Goal: Information Seeking & Learning: Learn about a topic

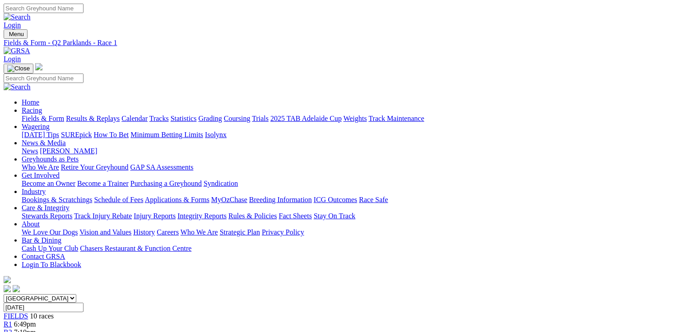
click at [12, 329] on link "R2" at bounding box center [8, 333] width 9 height 8
click at [76, 294] on select "South Australia New South Wales Northern Territory Queensland Tasmania Victoria…" at bounding box center [40, 298] width 73 height 9
select select "QLD"
click at [61, 294] on select "South Australia New South Wales Northern Territory Queensland Tasmania Victoria…" at bounding box center [40, 298] width 73 height 9
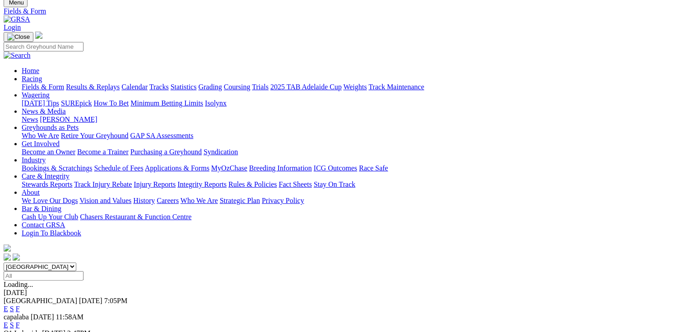
scroll to position [108, 0]
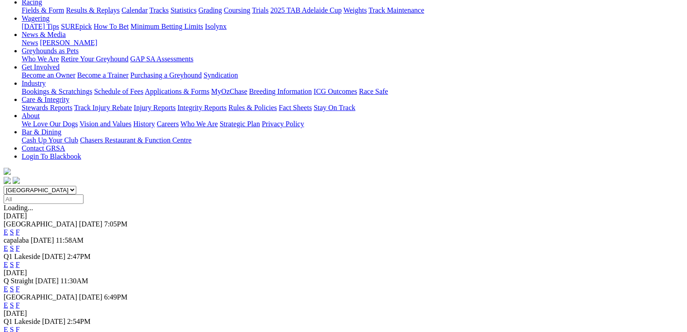
click at [8, 261] on link "E" at bounding box center [6, 265] width 5 height 8
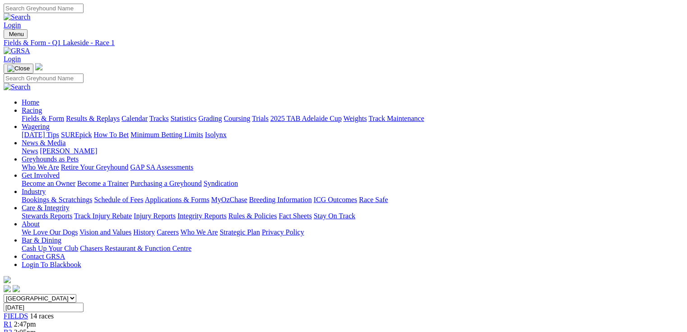
click at [36, 329] on span "3:05pm" at bounding box center [25, 333] width 22 height 8
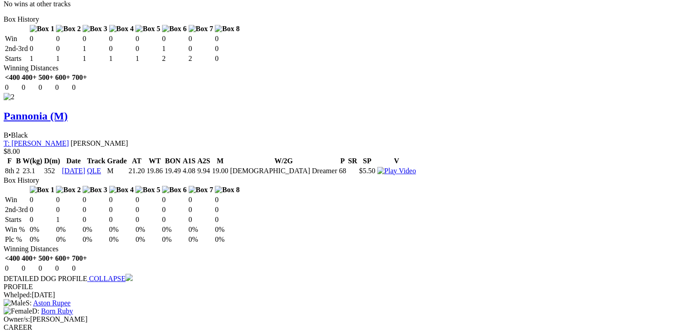
scroll to position [1518, 0]
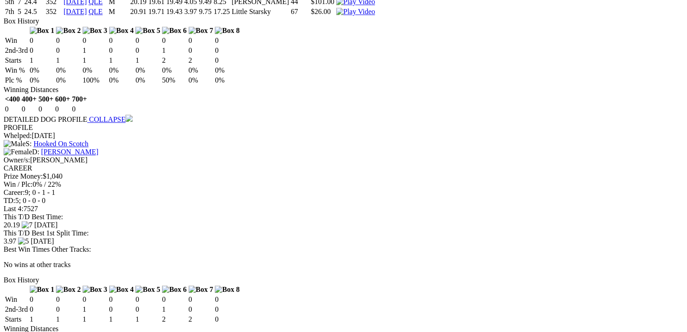
scroll to position [0, 0]
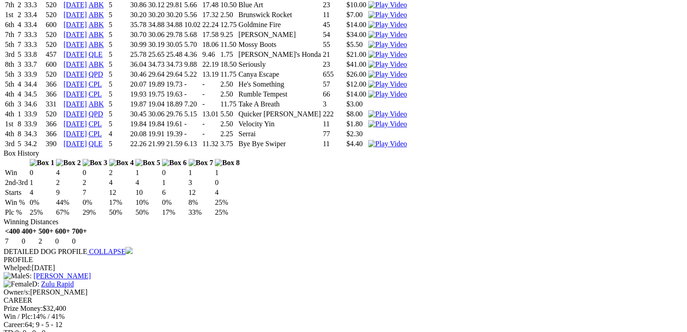
scroll to position [1156, 0]
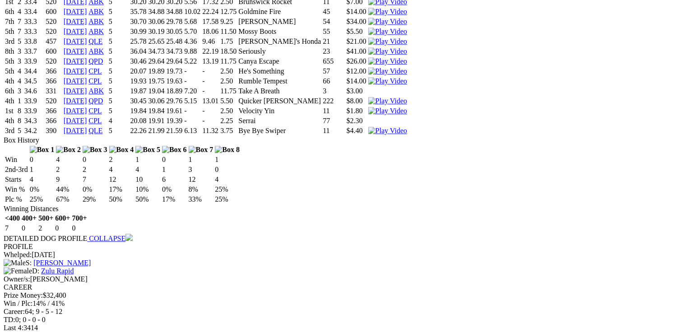
drag, startPoint x: 625, startPoint y: 268, endPoint x: 627, endPoint y: 254, distance: 14.1
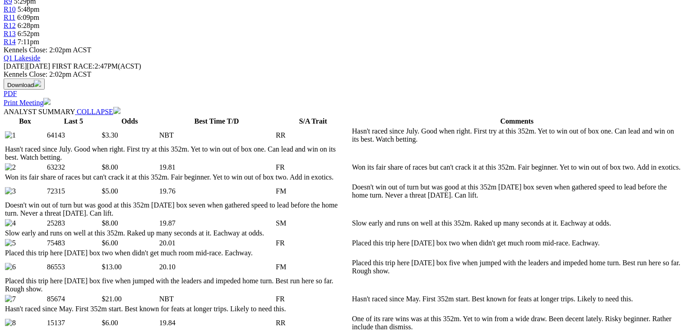
scroll to position [27, 0]
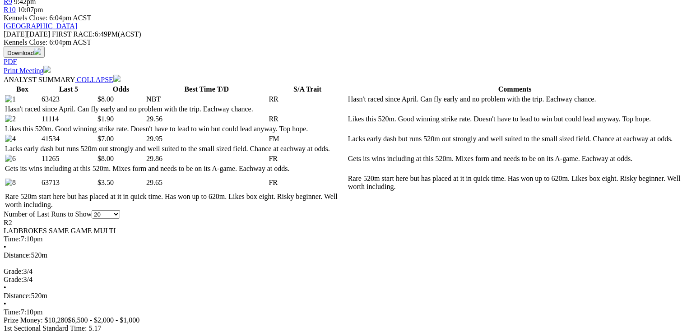
scroll to position [397, 0]
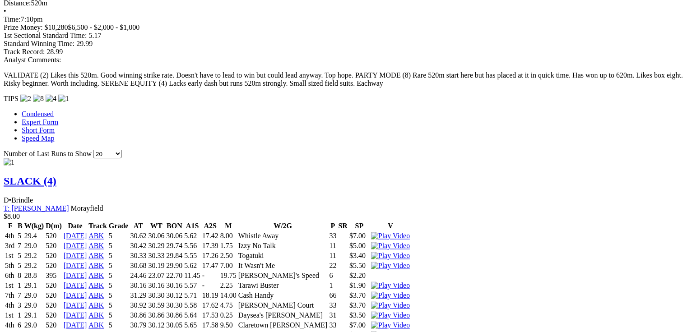
scroll to position [0, 0]
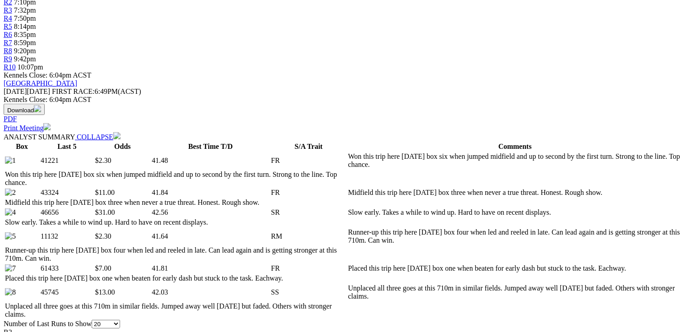
scroll to position [397, 0]
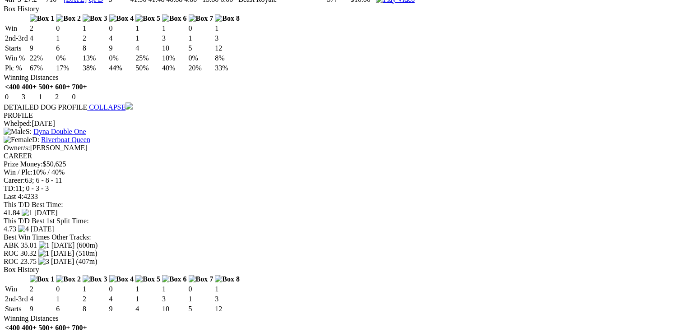
scroll to position [0, 0]
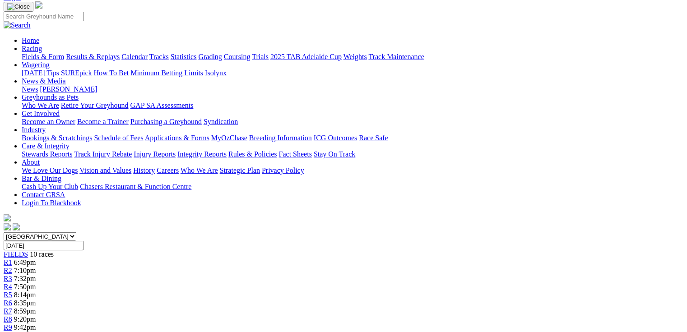
scroll to position [253, 0]
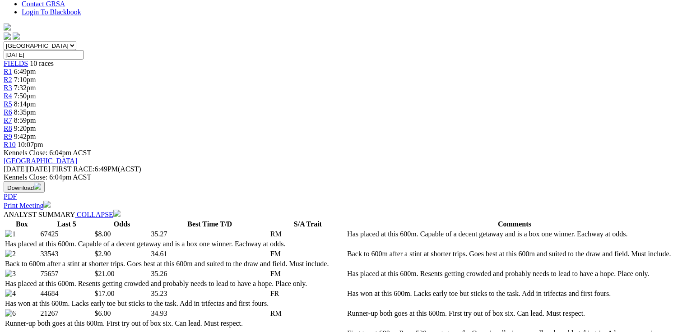
drag, startPoint x: 230, startPoint y: 131, endPoint x: 369, endPoint y: 130, distance: 139.1
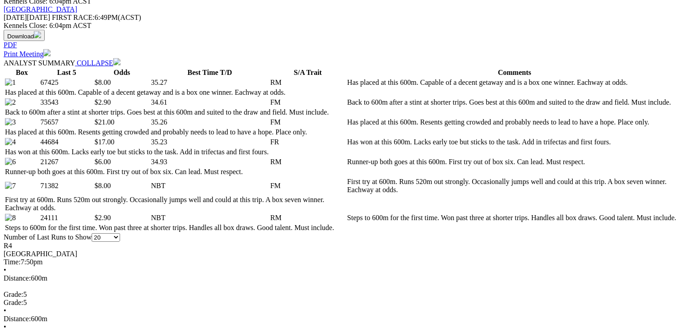
scroll to position [434, 0]
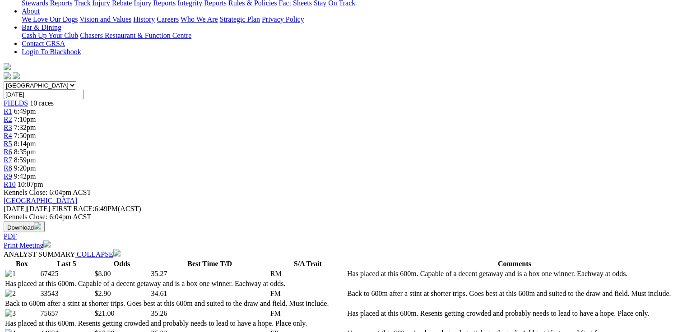
scroll to position [98, 0]
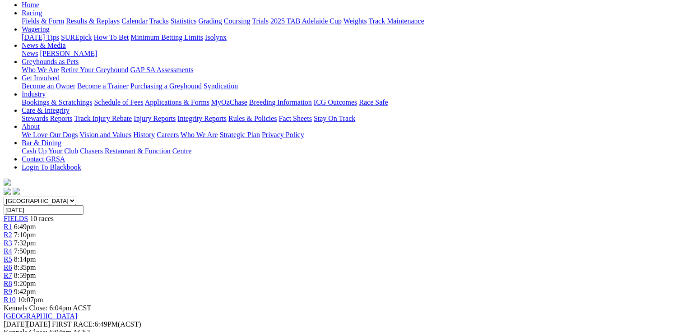
click at [12, 256] on span "R5" at bounding box center [8, 260] width 9 height 8
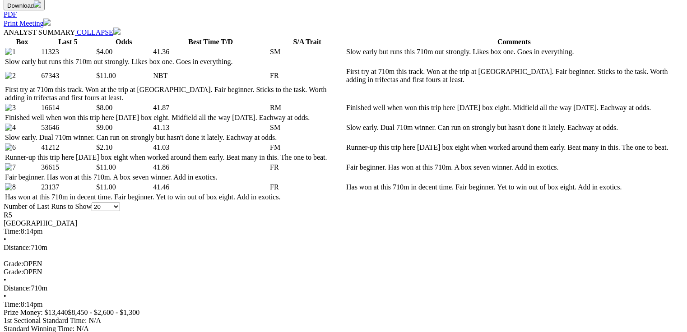
scroll to position [506, 0]
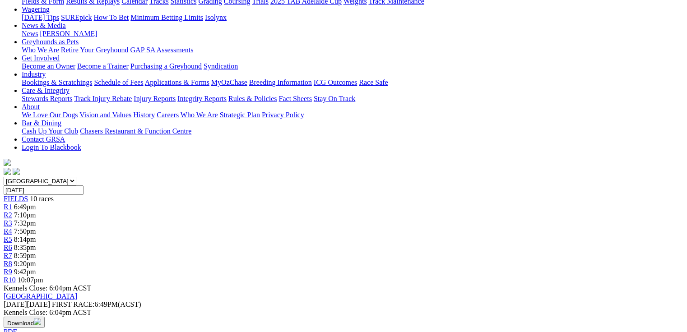
scroll to position [67, 0]
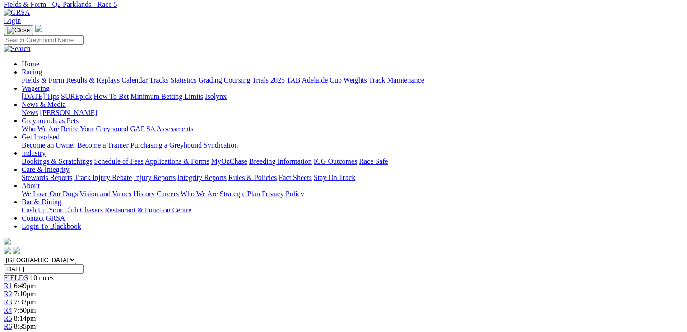
click at [36, 323] on span "8:35pm" at bounding box center [25, 327] width 22 height 8
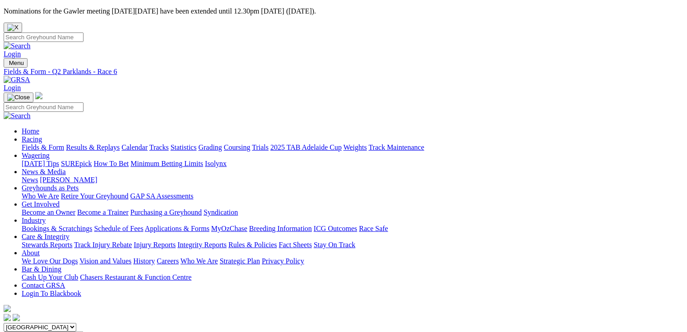
click at [19, 24] on img "Close" at bounding box center [12, 27] width 11 height 7
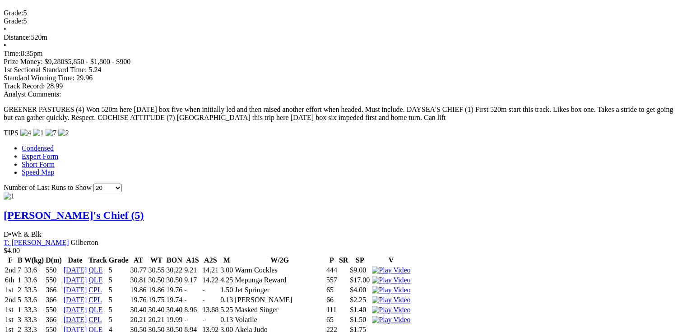
scroll to position [470, 0]
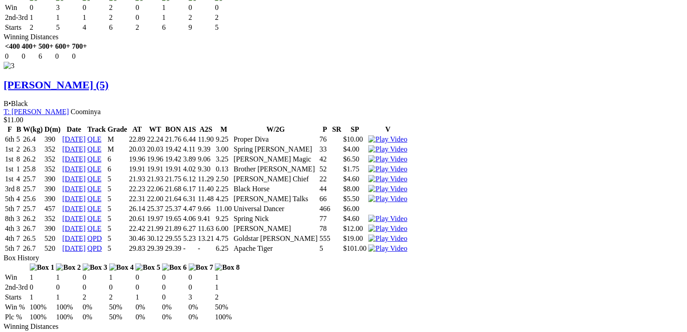
scroll to position [0, 0]
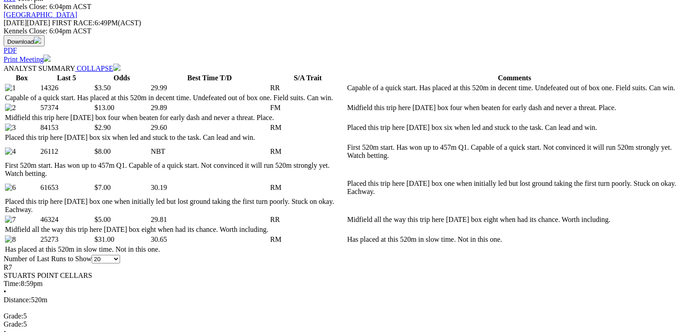
scroll to position [434, 0]
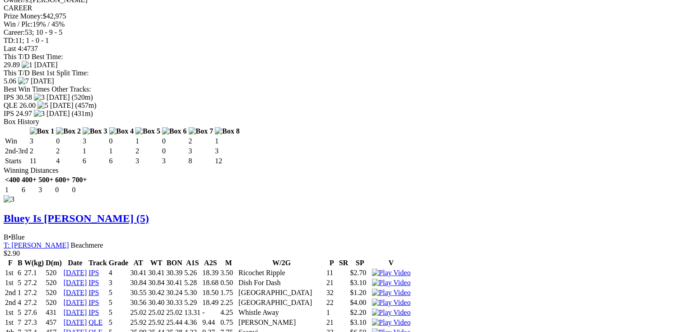
scroll to position [0, 0]
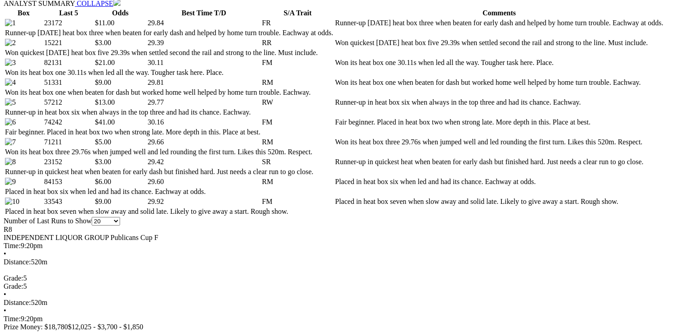
scroll to position [506, 0]
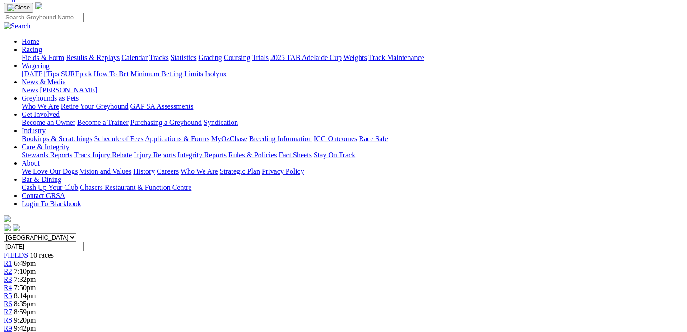
scroll to position [23, 0]
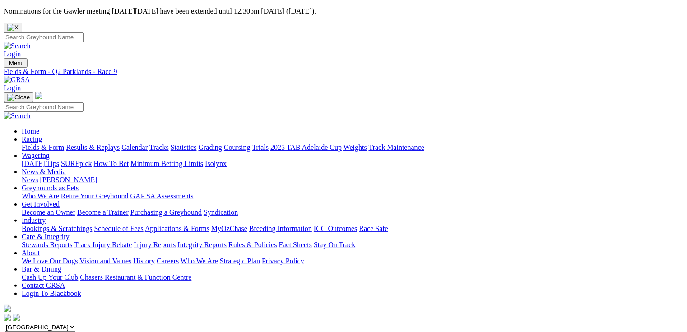
click at [19, 24] on img "Close" at bounding box center [12, 27] width 11 height 7
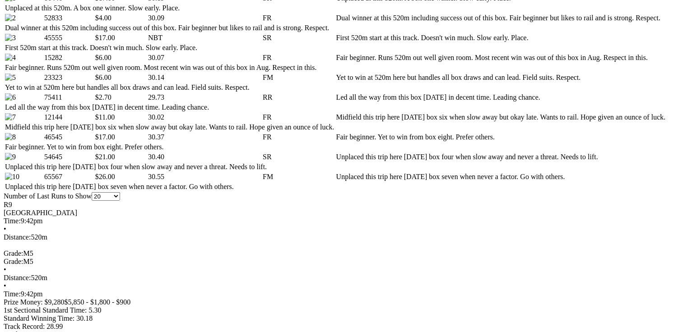
scroll to position [506, 0]
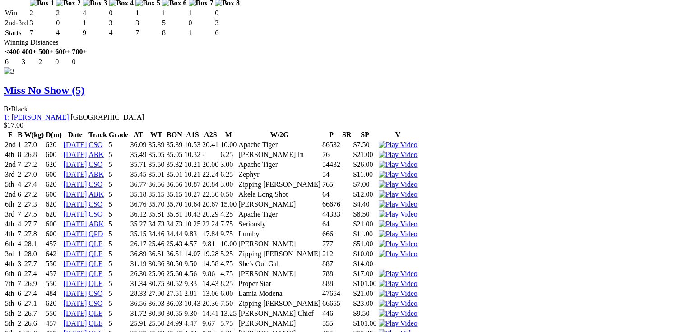
scroll to position [2096, 0]
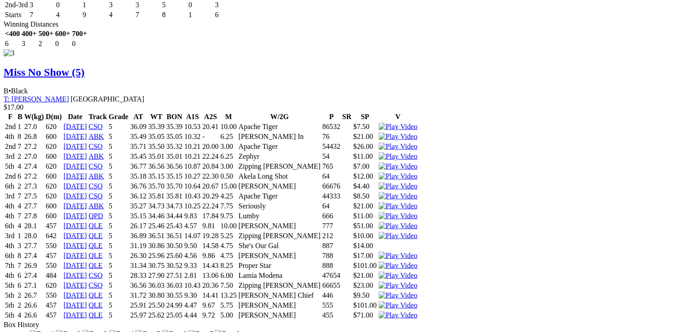
drag, startPoint x: 33, startPoint y: 77, endPoint x: 278, endPoint y: 89, distance: 245.1
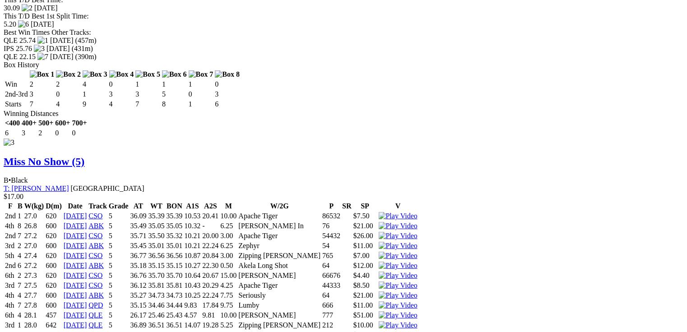
scroll to position [0, 0]
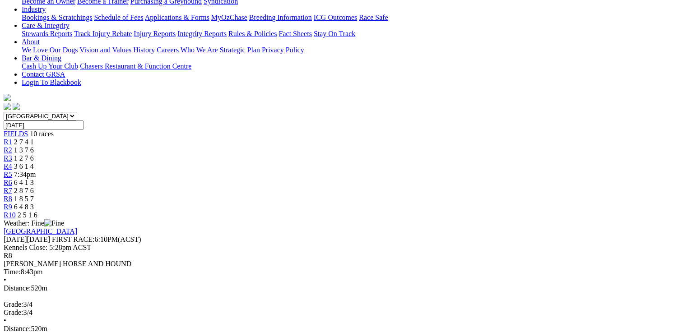
scroll to position [219, 0]
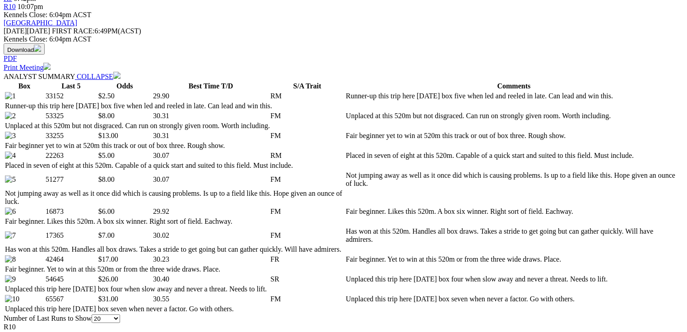
scroll to position [470, 0]
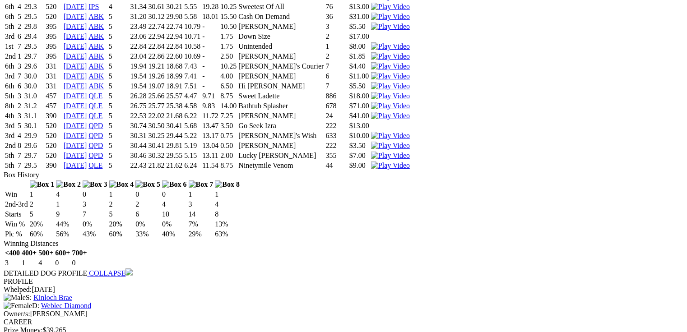
scroll to position [2307, 0]
